Goal: Task Accomplishment & Management: Complete application form

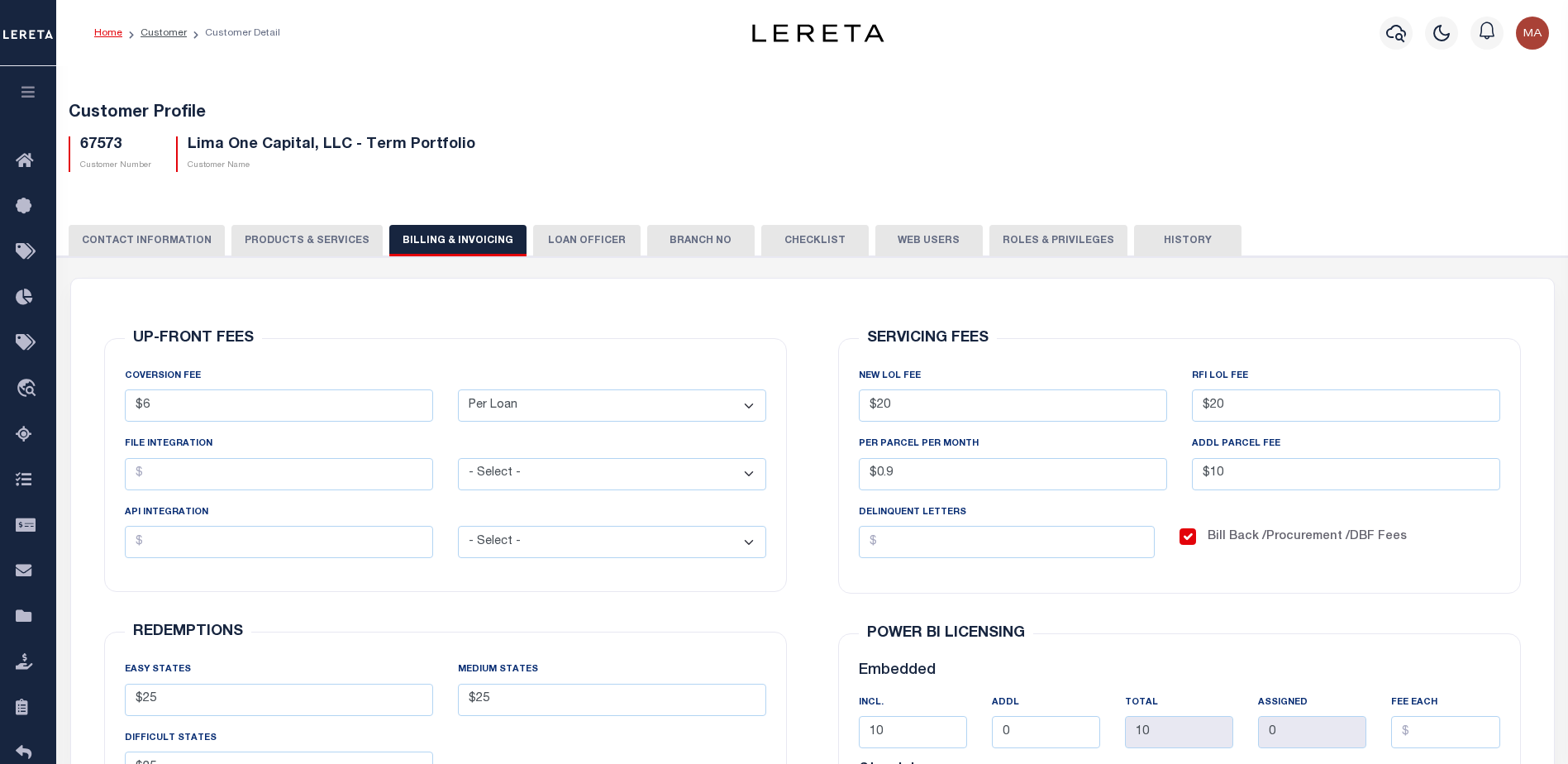
select select "PLN"
click at [153, 29] on link "Customer" at bounding box center [163, 33] width 46 height 10
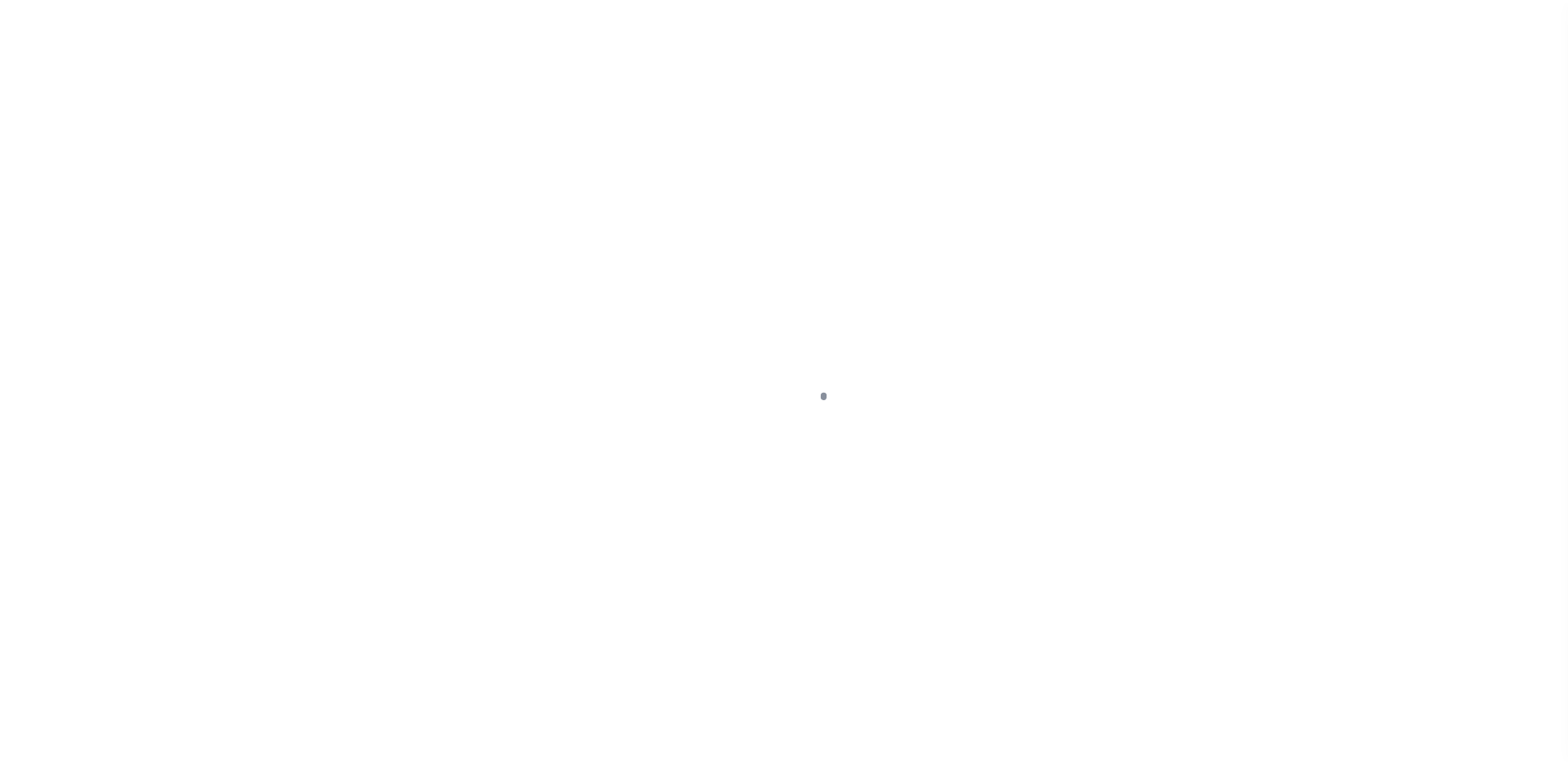
scroll to position [41, 0]
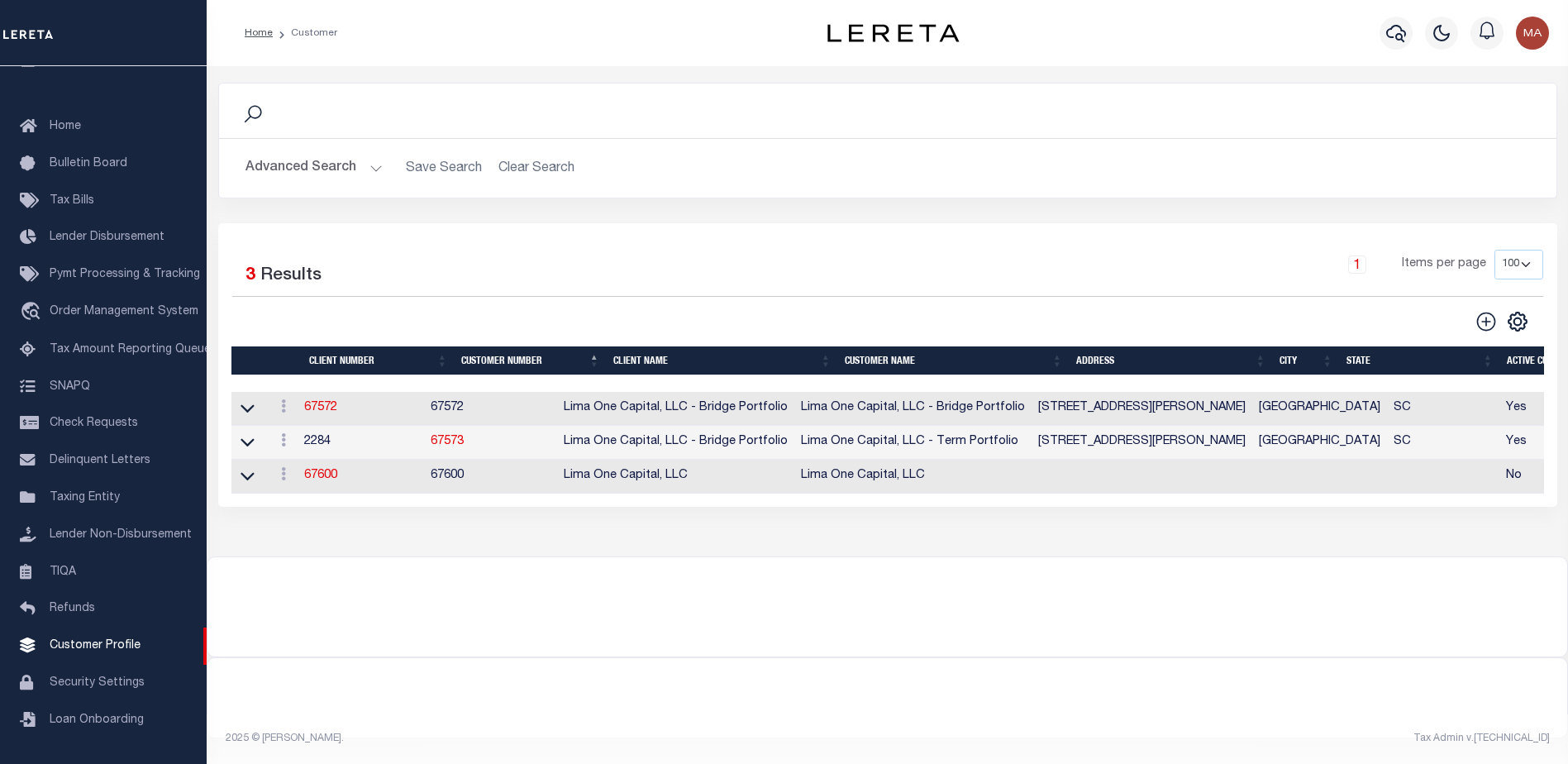
click at [309, 170] on button "Advanced Search" at bounding box center [314, 168] width 137 height 32
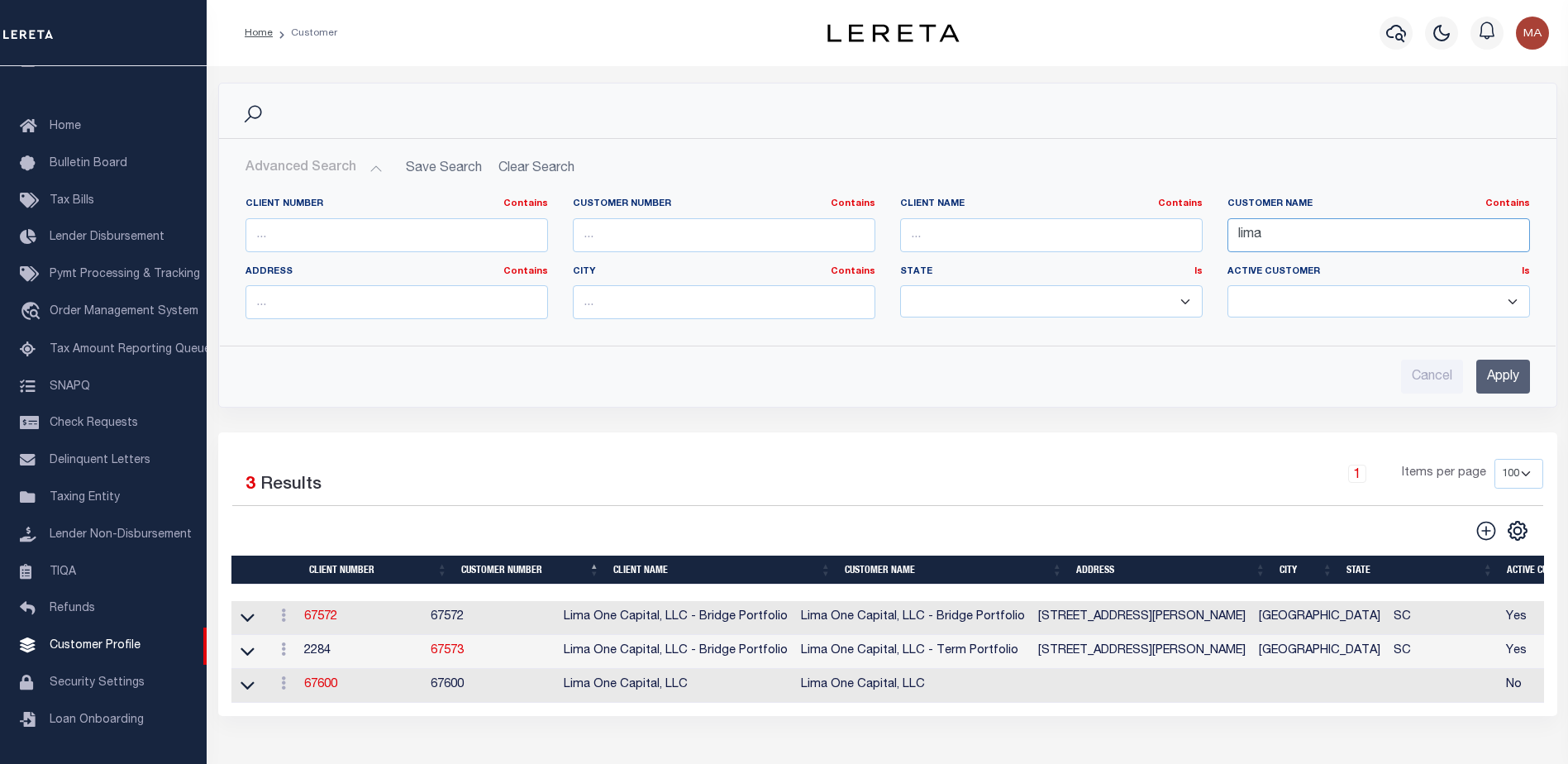
drag, startPoint x: 1204, startPoint y: 234, endPoint x: 1196, endPoint y: 234, distance: 8.0
click at [1196, 234] on div "Client Number Contains Contains Is Customer Number Contains Contains Is Contains" at bounding box center [889, 265] width 1310 height 135
type input "corner"
click at [1483, 369] on input "Apply" at bounding box center [1503, 376] width 54 height 34
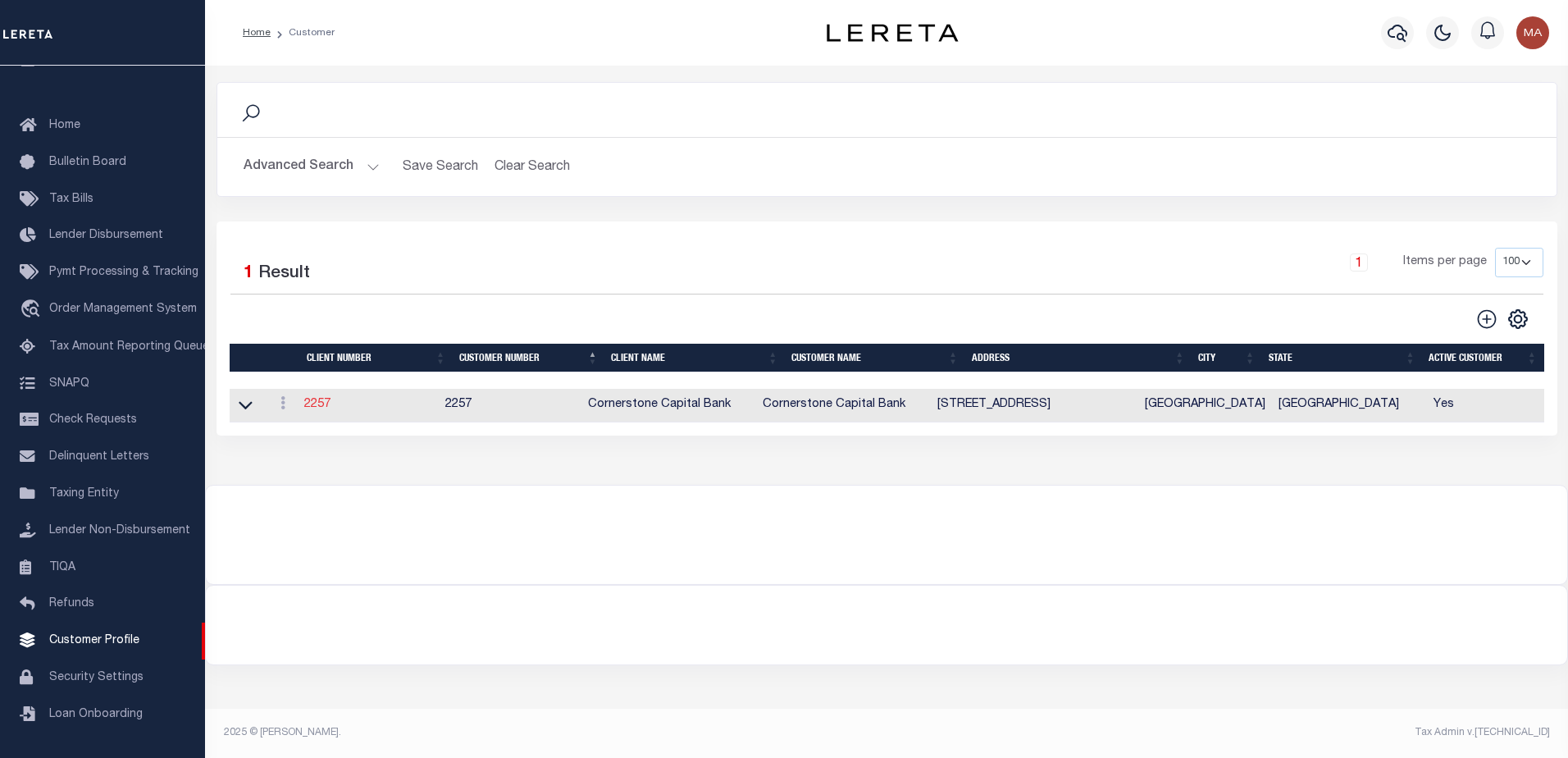
click at [323, 400] on link "2257" at bounding box center [317, 404] width 26 height 12
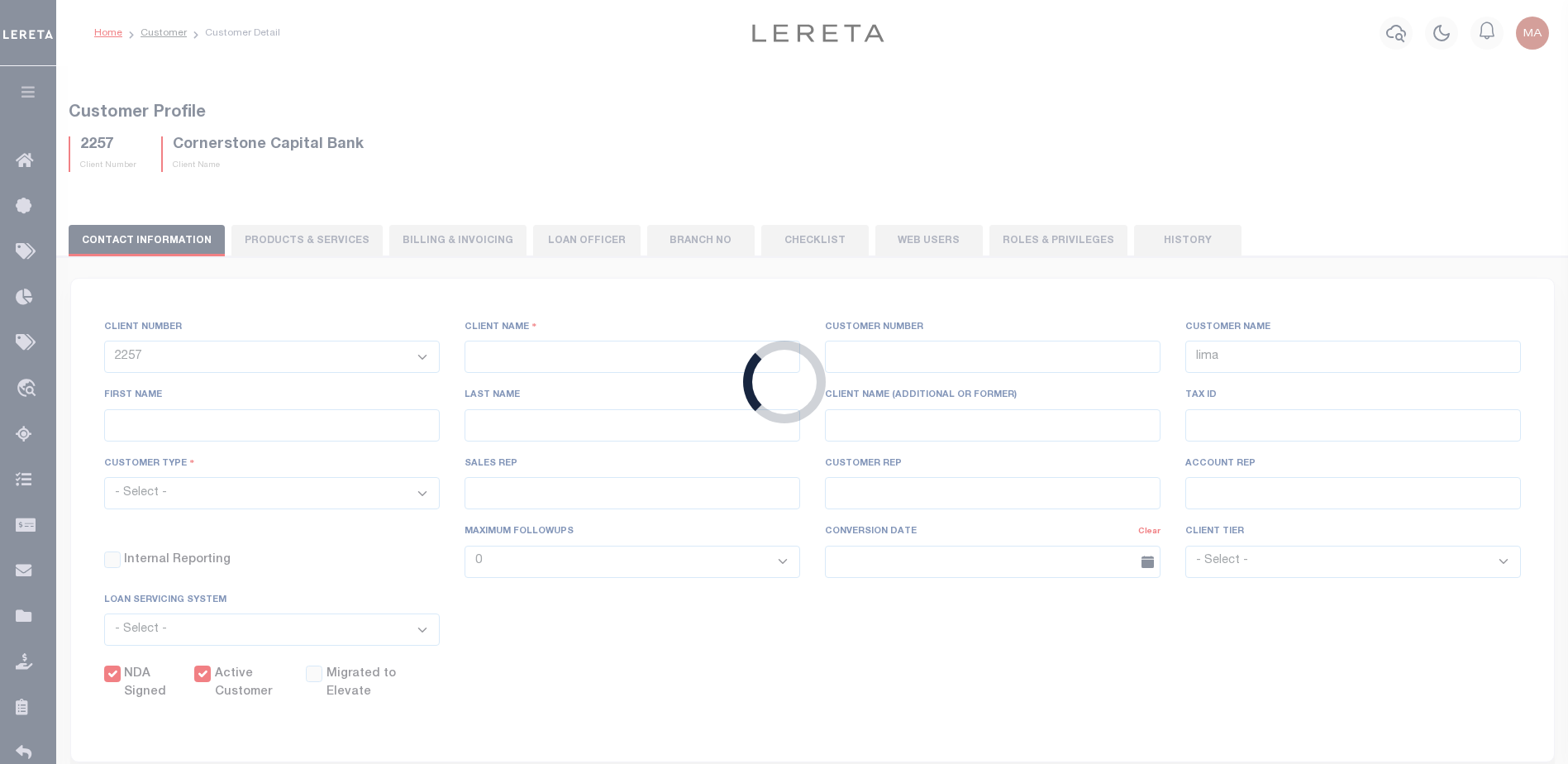
select select
type input "Cornerstone Capital Bank"
type input "2257"
type input "Cornerstone Capital Bank"
type input "[PERSON_NAME]"
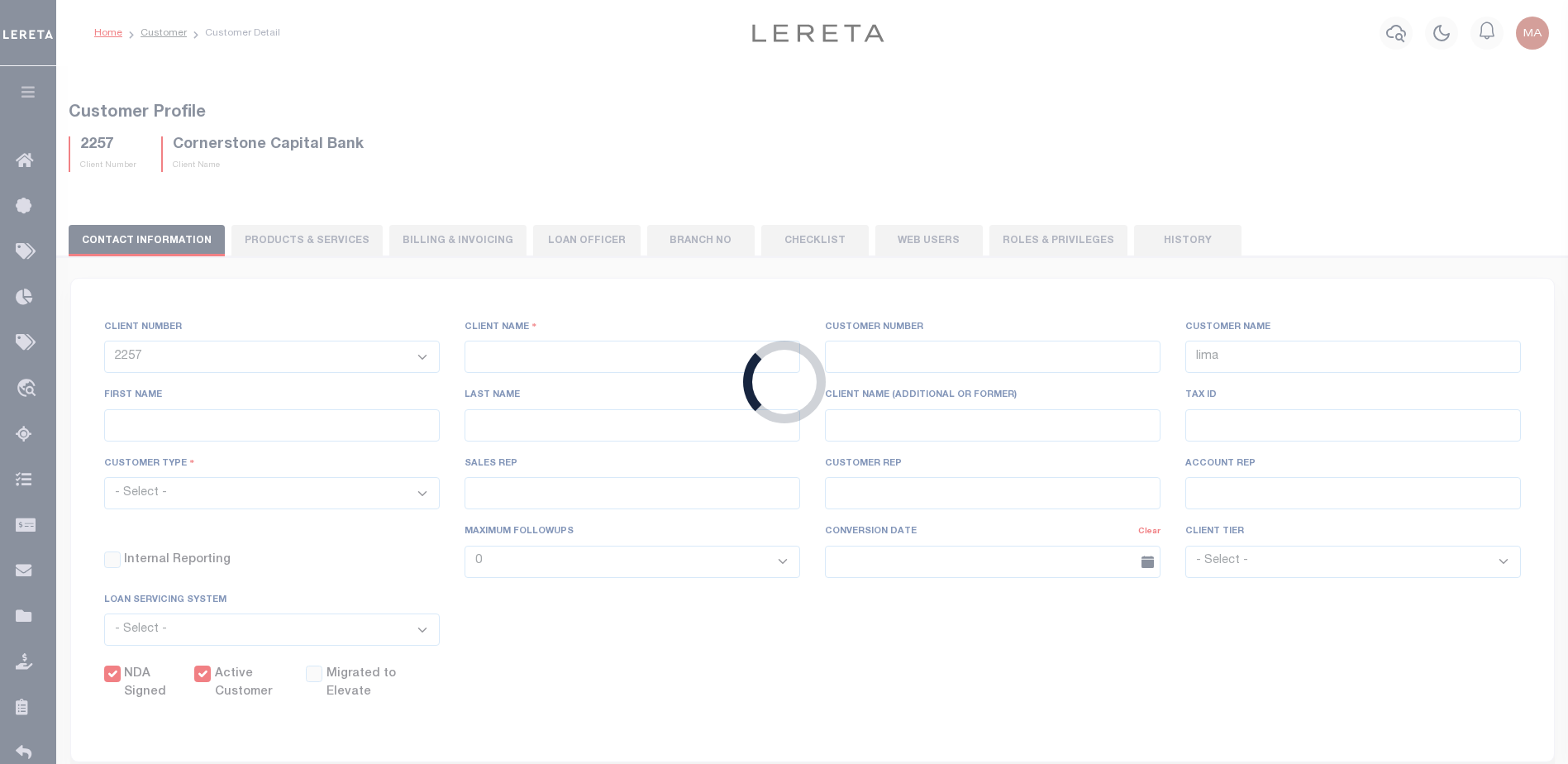
type input "[PERSON_NAME]"
select select "Mixed Portfolio"
type input "[PERSON_NAME]"
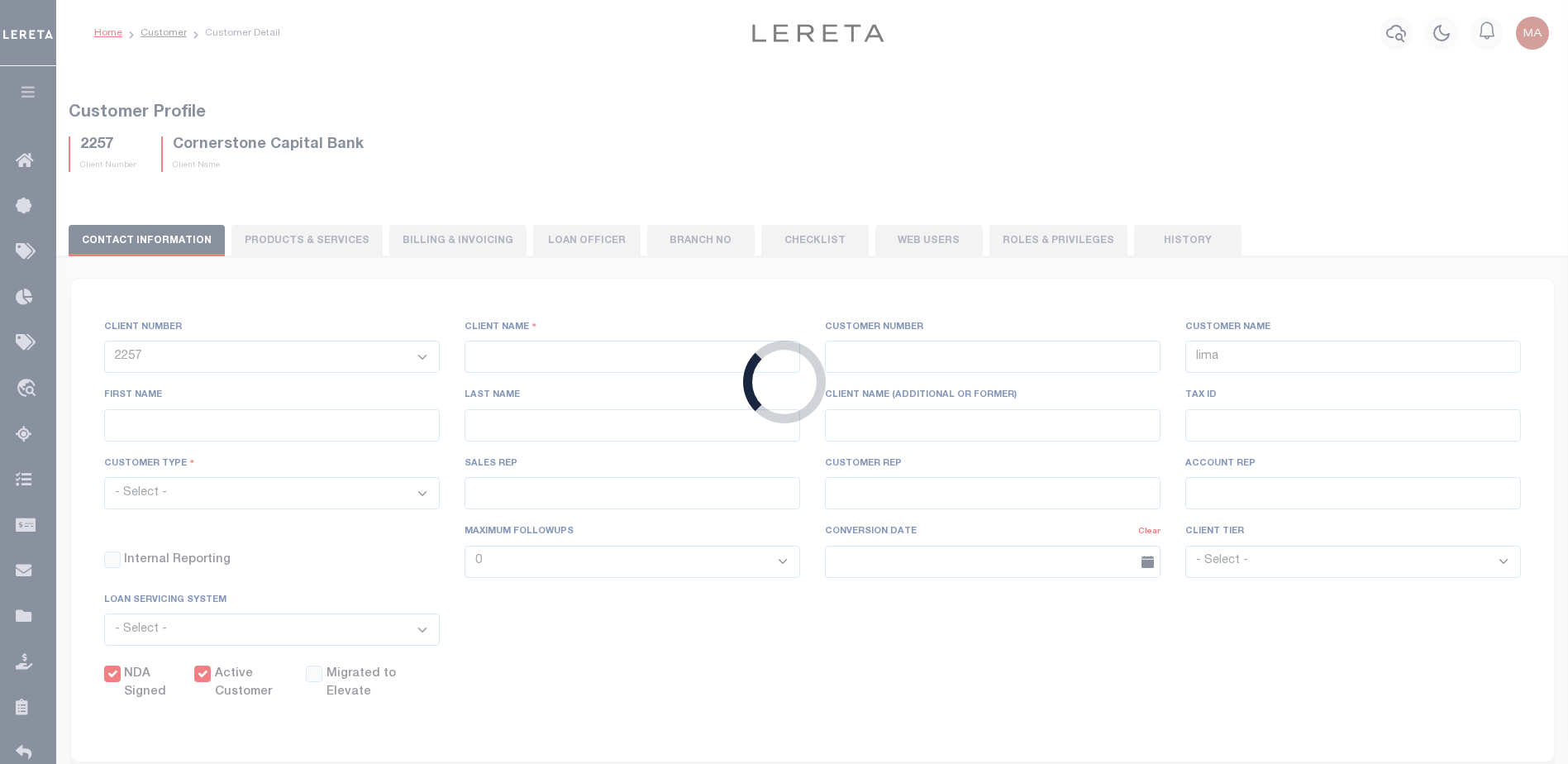
select select "OTH"
checkbox input "true"
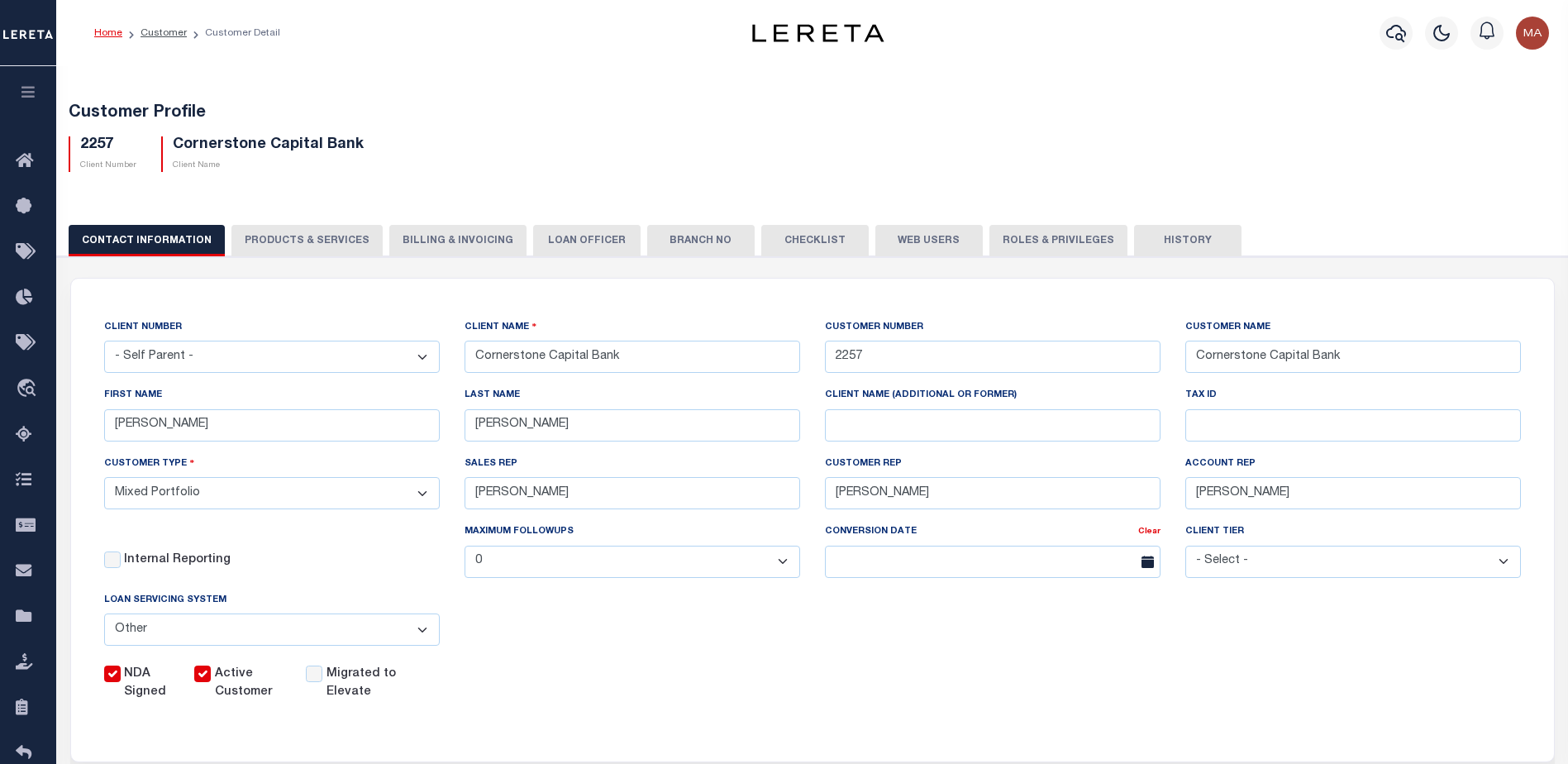
click at [319, 244] on button "PRODUCTS & SERVICES" at bounding box center [307, 240] width 152 height 31
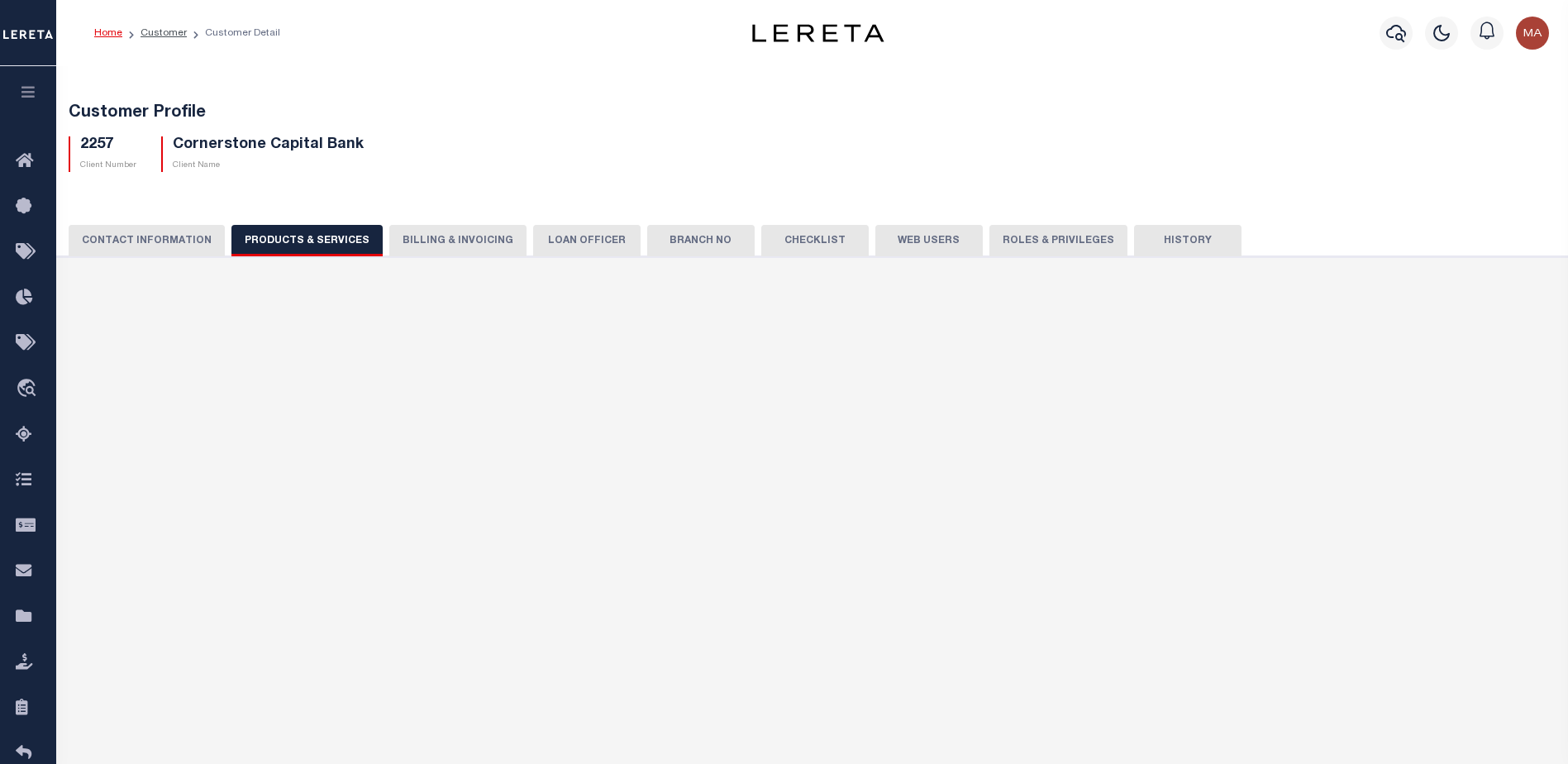
select select "STX"
radio input "true"
checkbox input "true"
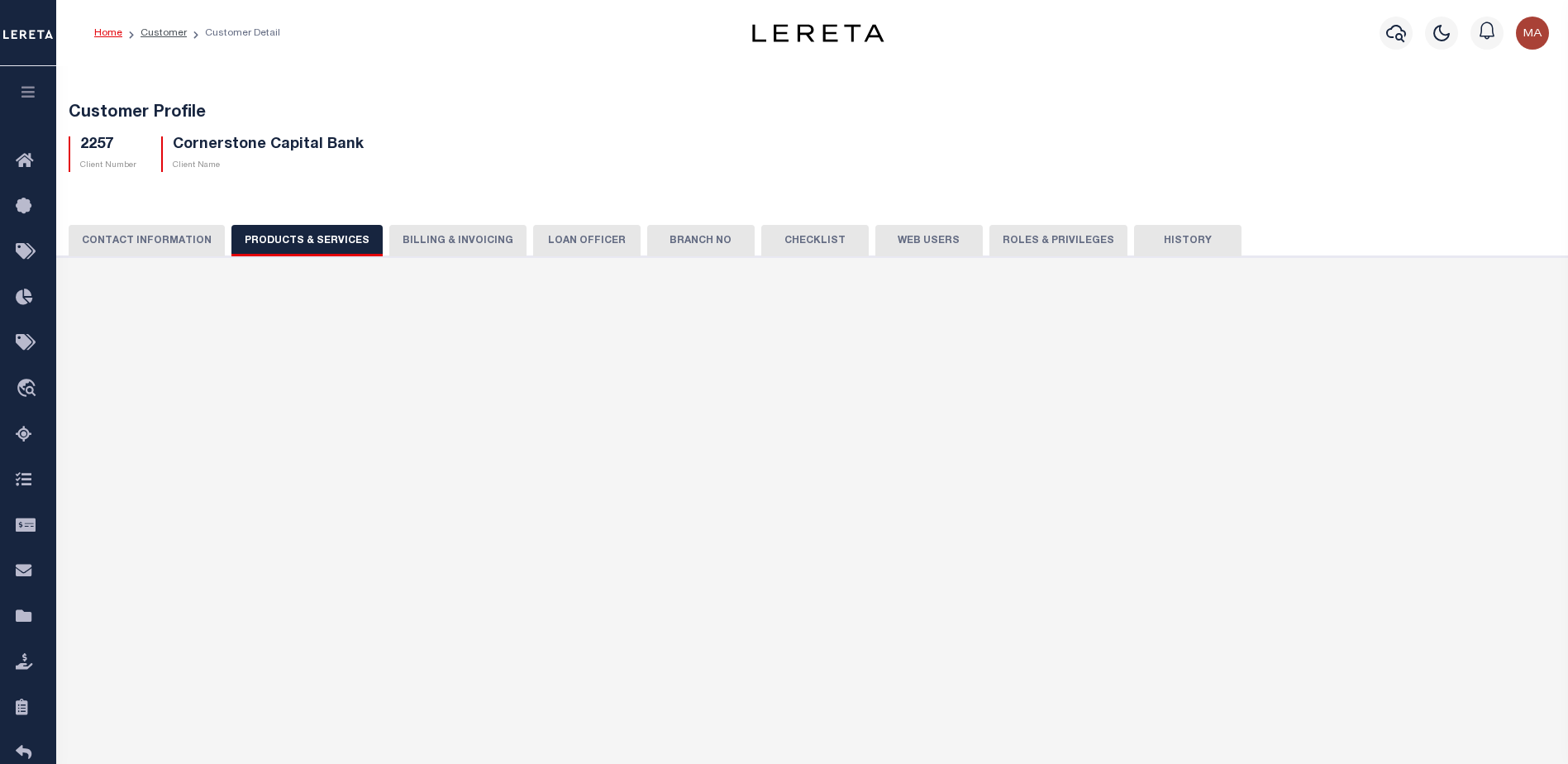
checkbox input "true"
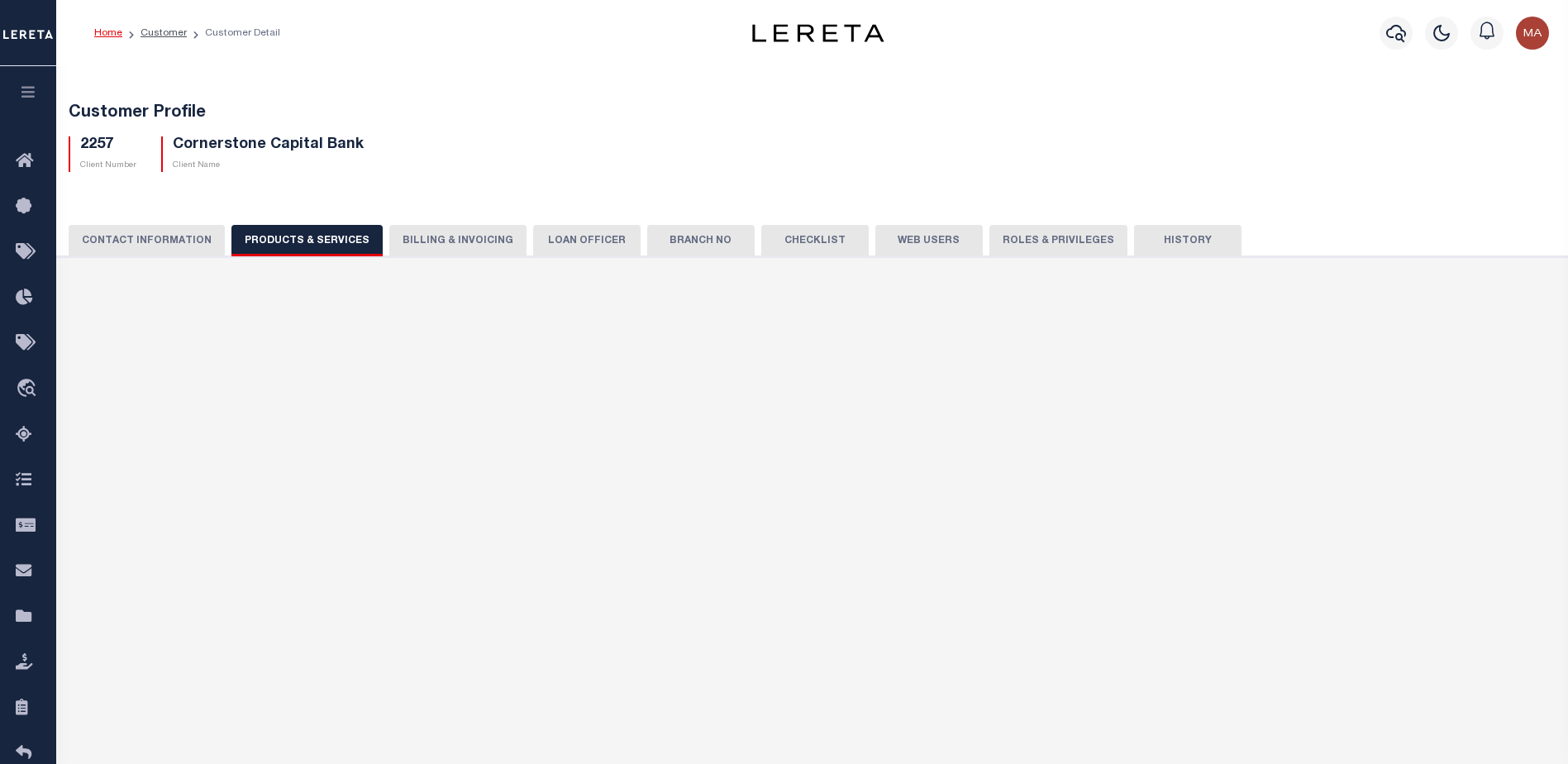
checkbox input "true"
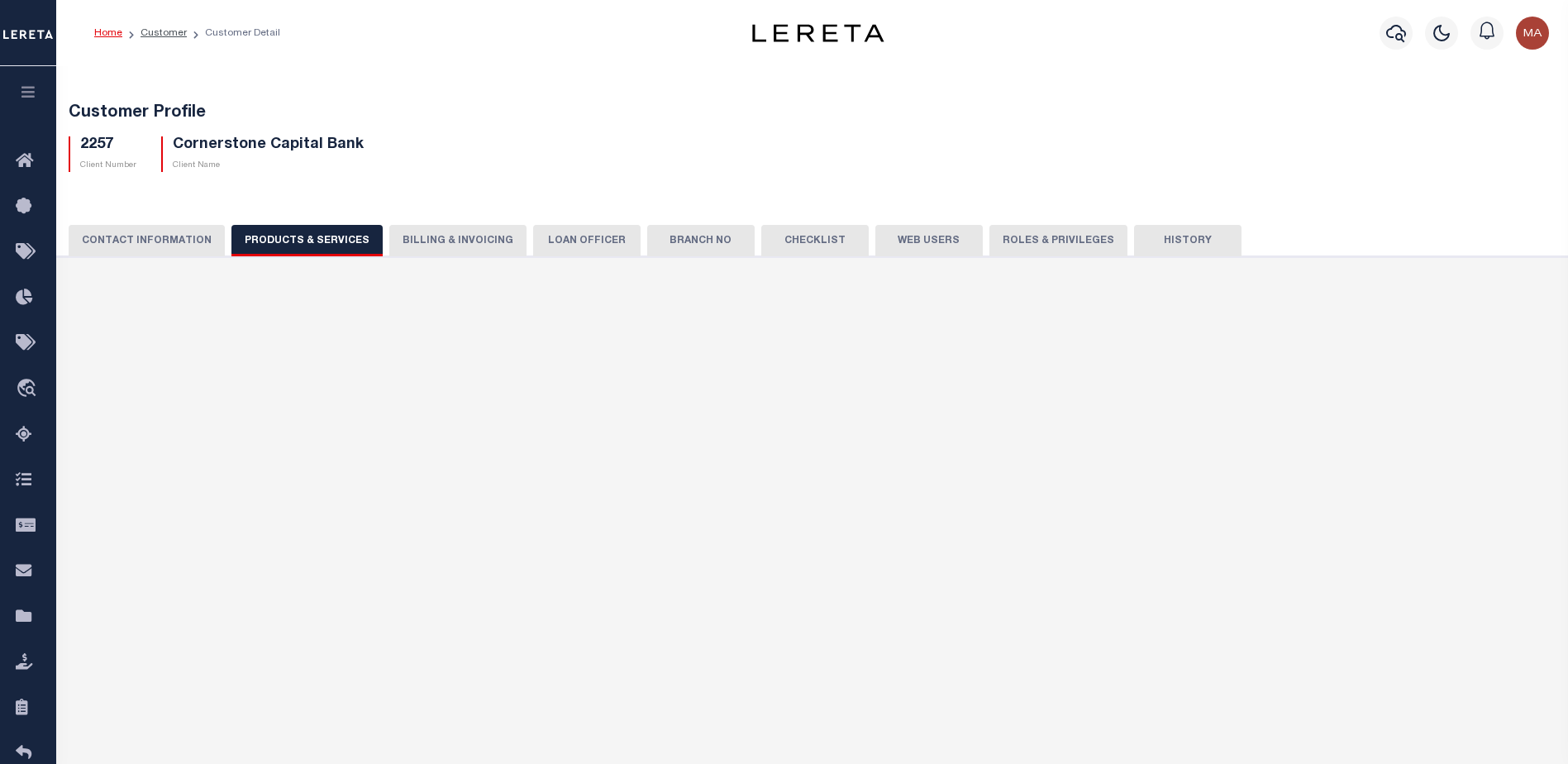
checkbox input "true"
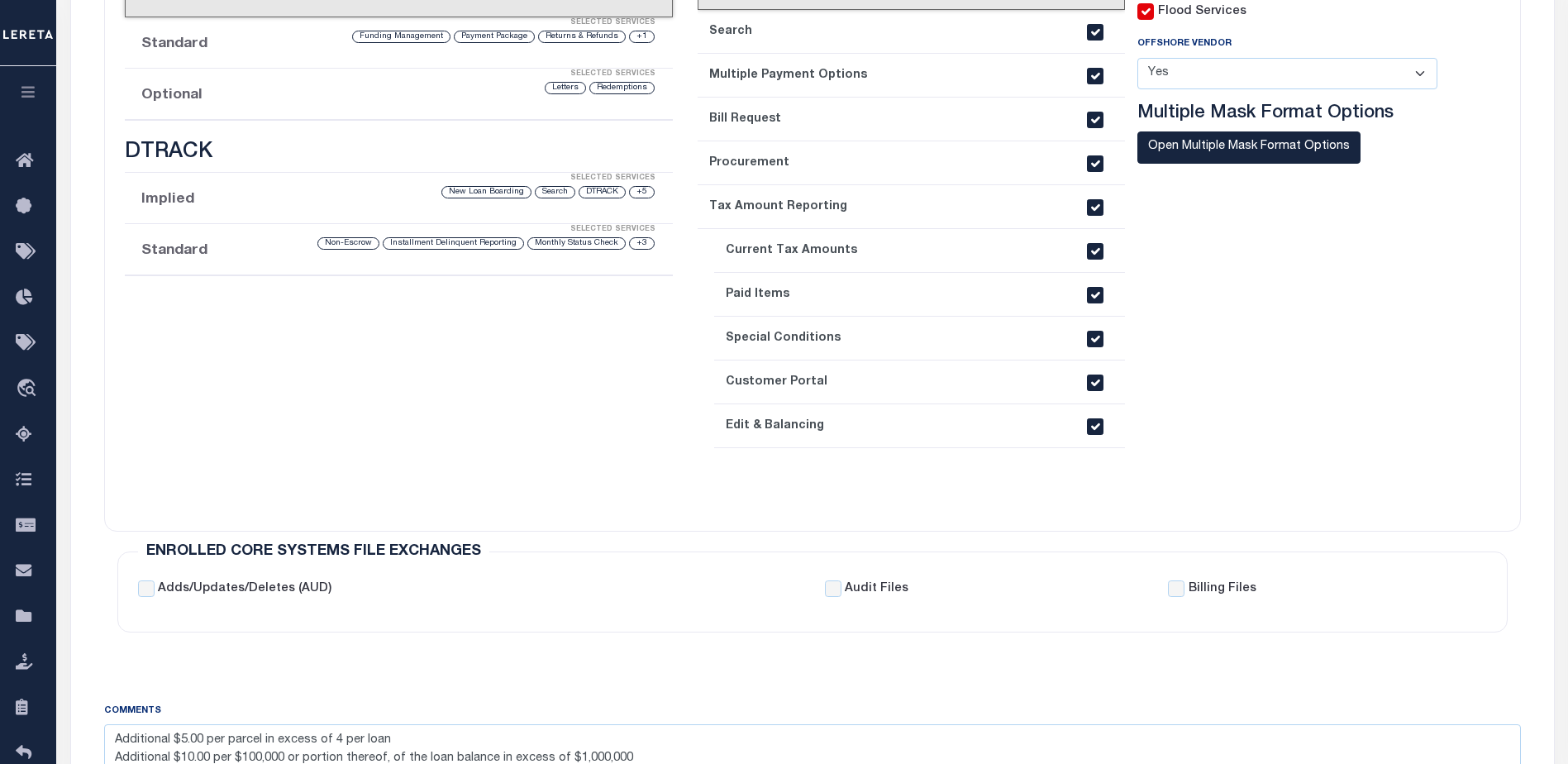
scroll to position [827, 0]
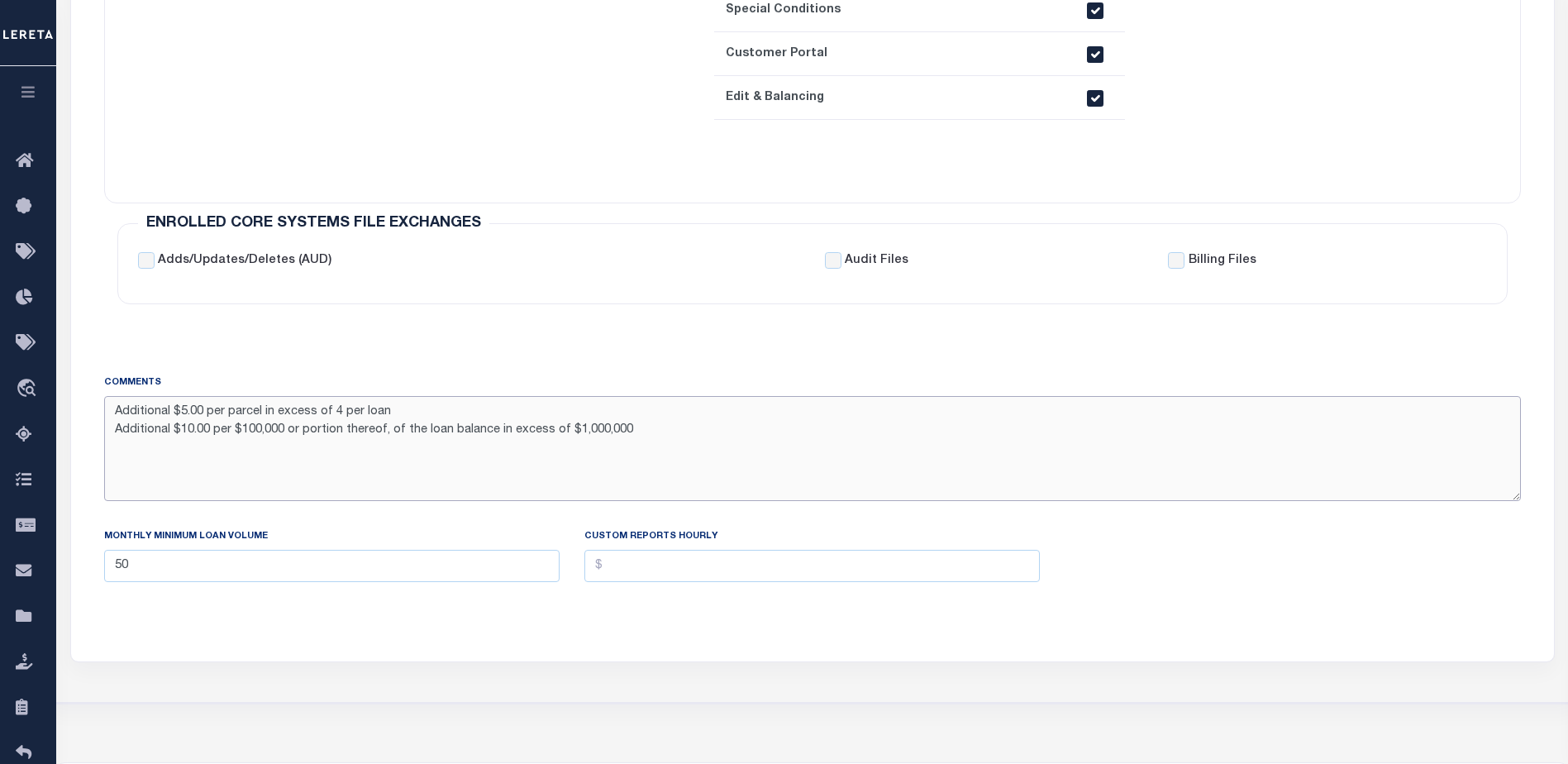
drag, startPoint x: 396, startPoint y: 419, endPoint x: 117, endPoint y: 420, distance: 279.0
click at [117, 420] on textarea "Additional $5.00 per parcel in excess of 4 per loan Additional $10.00 per $100,…" at bounding box center [813, 447] width 1417 height 105
drag, startPoint x: 626, startPoint y: 433, endPoint x: 235, endPoint y: 480, distance: 393.8
click at [112, 433] on textarea "Additional $5.00 per parcel in excess of 4 per loan Additional $10.00 per $100,…" at bounding box center [813, 447] width 1417 height 105
click at [634, 437] on textarea "Additional $5.00 per parcel in excess of 4 per loan Additional $10.00 per $100,…" at bounding box center [813, 447] width 1417 height 105
